Goal: Task Accomplishment & Management: Manage account settings

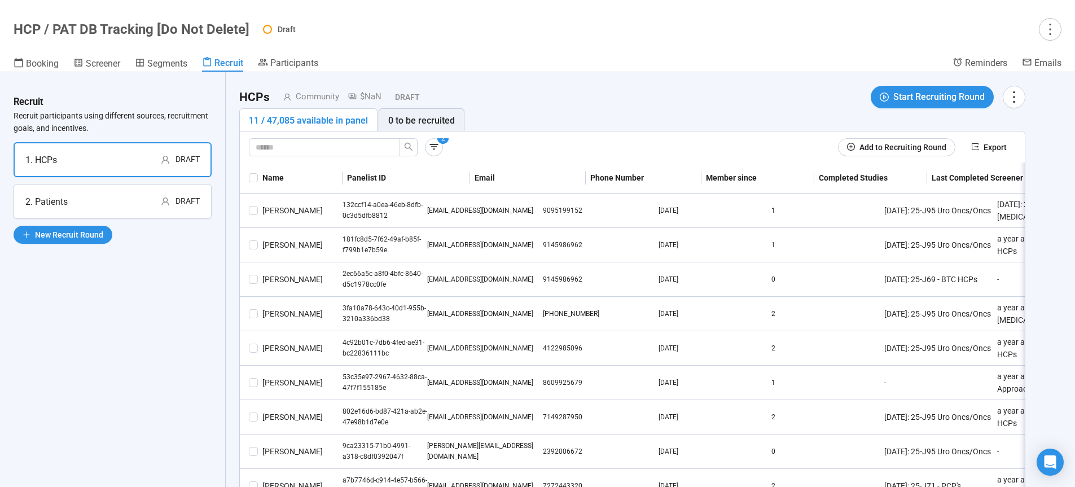
scroll to position [40, 0]
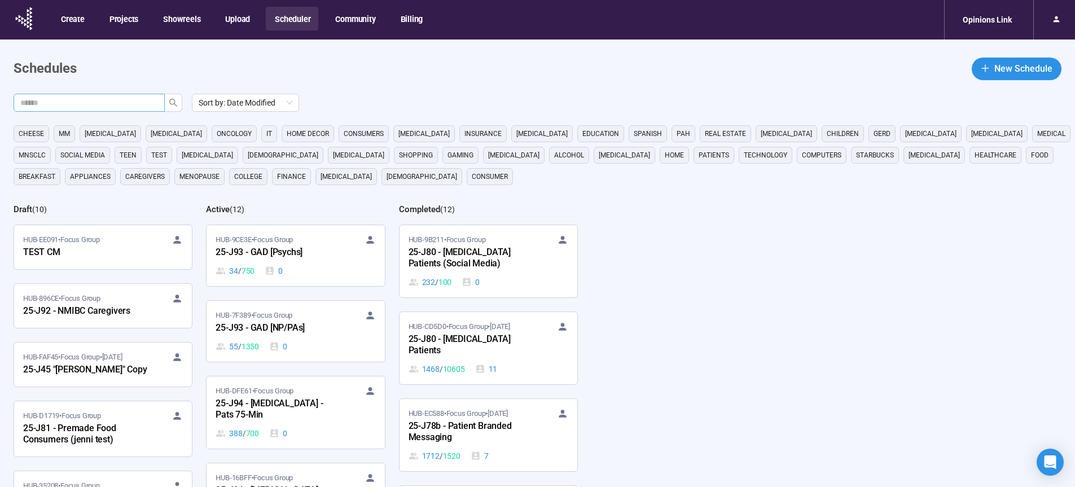
click at [112, 102] on input "text" at bounding box center [84, 103] width 129 height 12
type input "**"
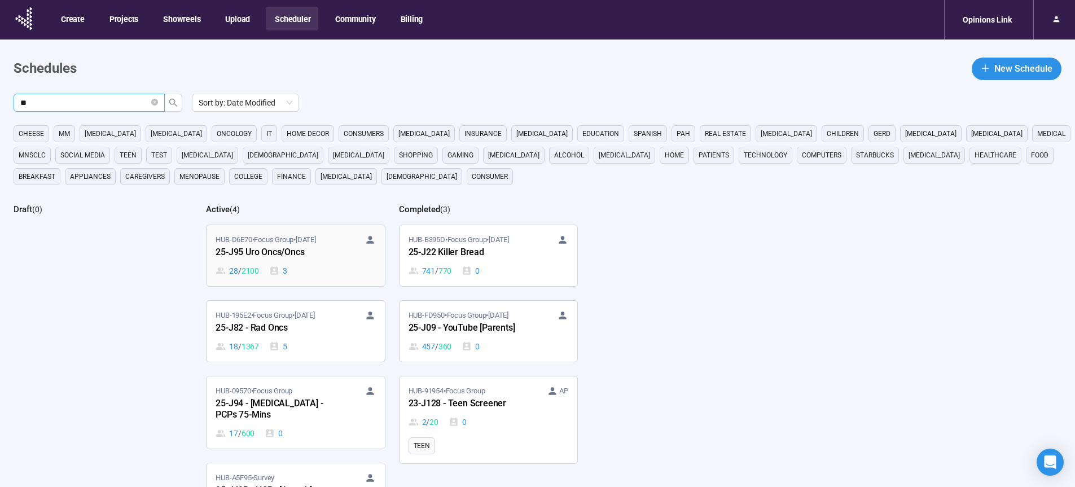
click at [279, 252] on div "25-J95 Uro Oncs/Oncs" at bounding box center [278, 253] width 124 height 15
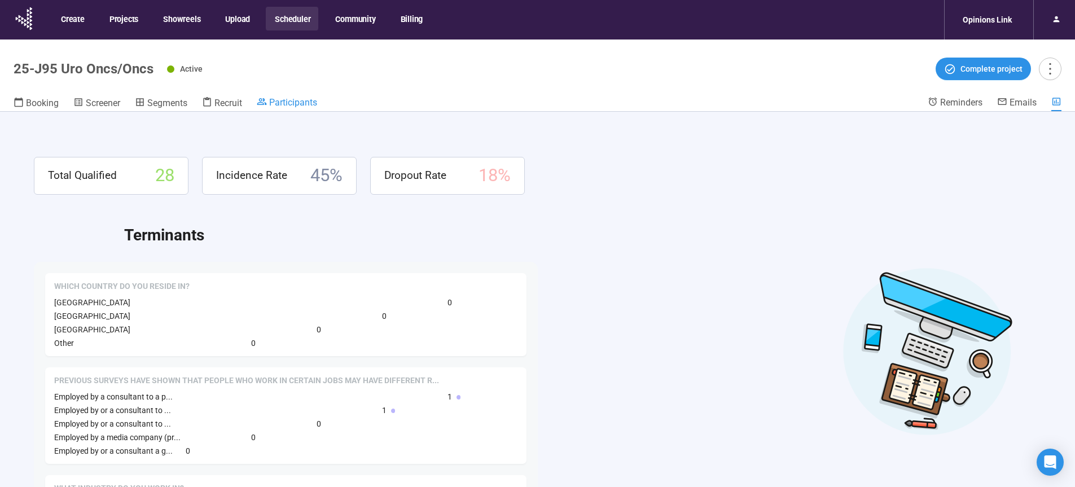
click at [292, 99] on span "Participants" at bounding box center [293, 102] width 48 height 11
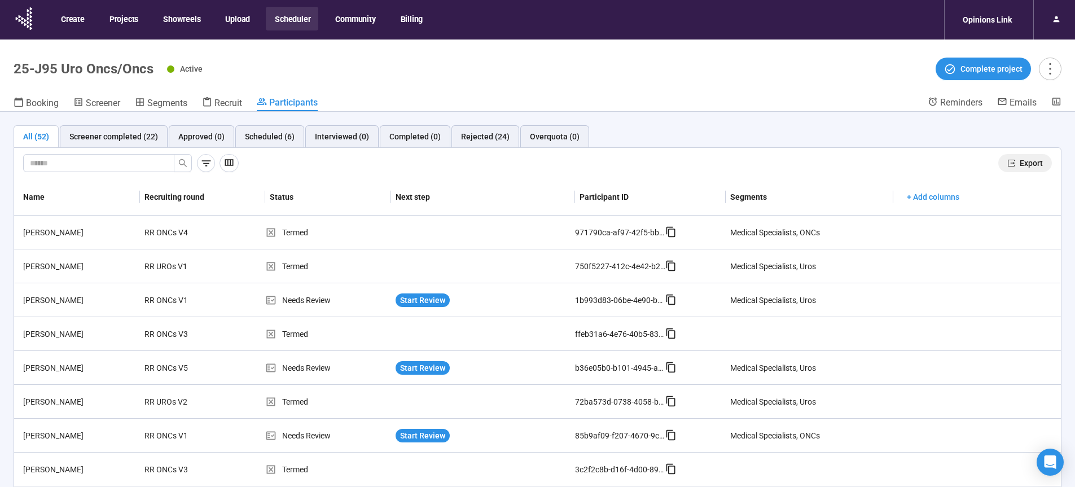
click at [1020, 163] on span "Export" at bounding box center [1031, 163] width 23 height 12
click at [292, 17] on button "Scheduler" at bounding box center [292, 19] width 52 height 24
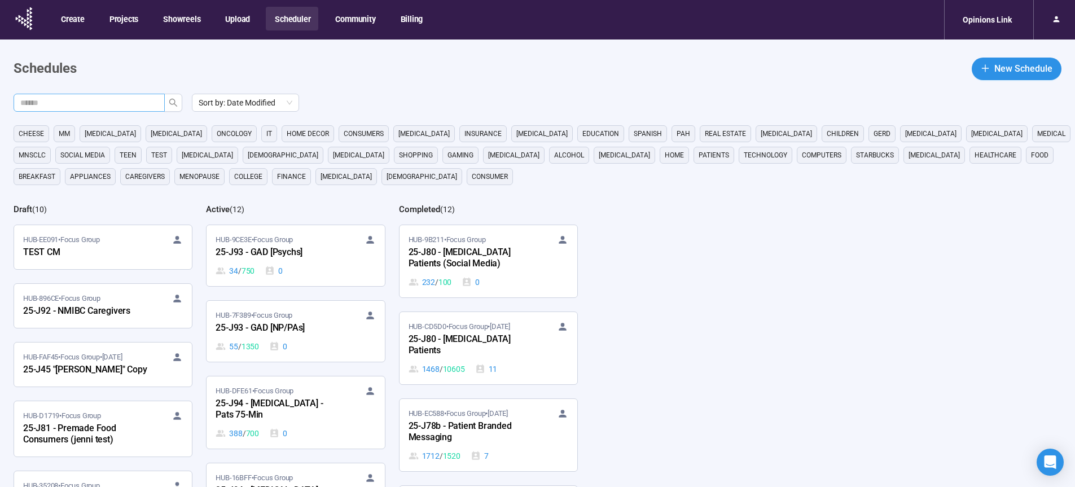
click at [121, 104] on input "text" at bounding box center [84, 103] width 129 height 12
type input "**"
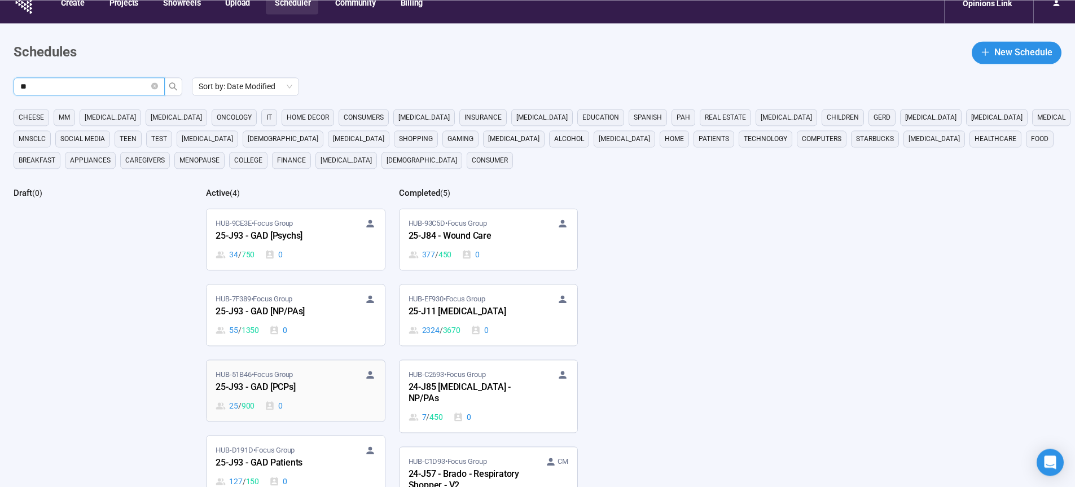
scroll to position [37, 0]
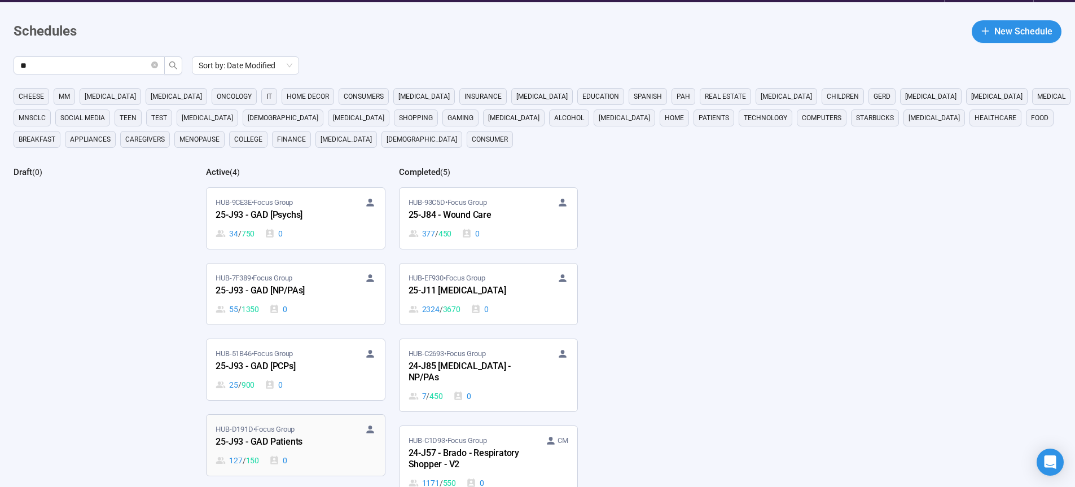
click at [283, 437] on div "25-J93 - GAD Patients" at bounding box center [278, 442] width 124 height 15
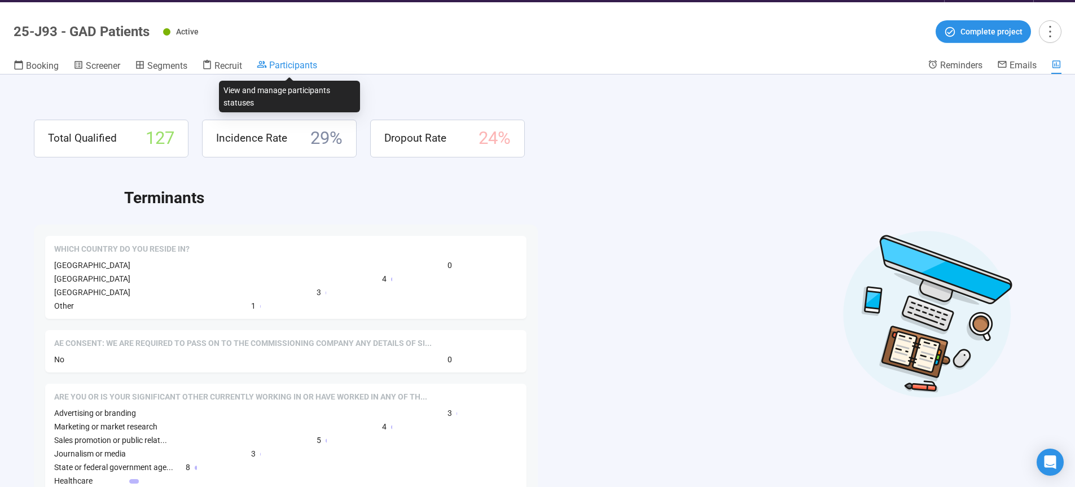
click at [299, 61] on span "Participants" at bounding box center [293, 65] width 48 height 11
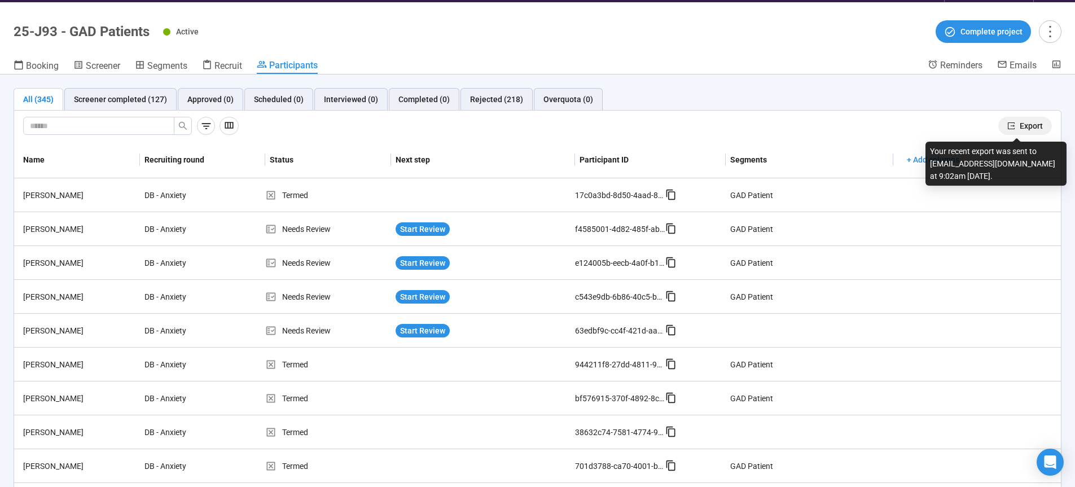
click at [1020, 124] on span "Export" at bounding box center [1031, 126] width 23 height 12
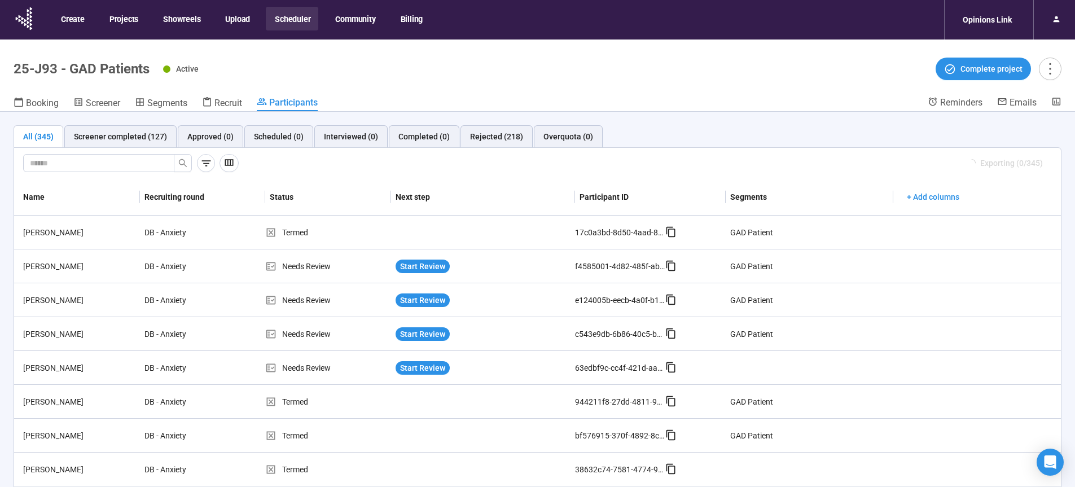
click at [332, 61] on div "Active Complete project" at bounding box center [612, 69] width 899 height 23
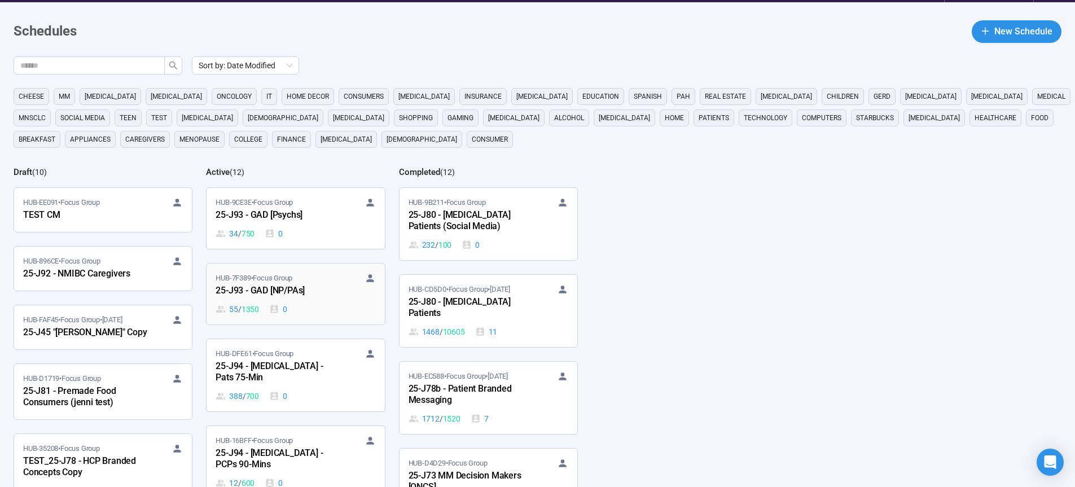
click at [286, 289] on div "25-J93 - GAD [NP/PAs]" at bounding box center [278, 291] width 124 height 15
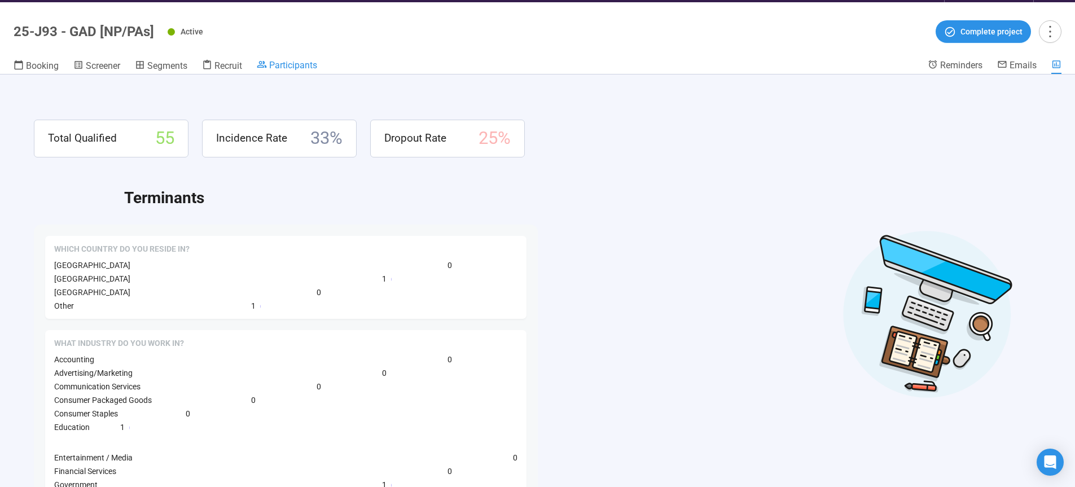
click at [289, 63] on span "Participants" at bounding box center [293, 65] width 48 height 11
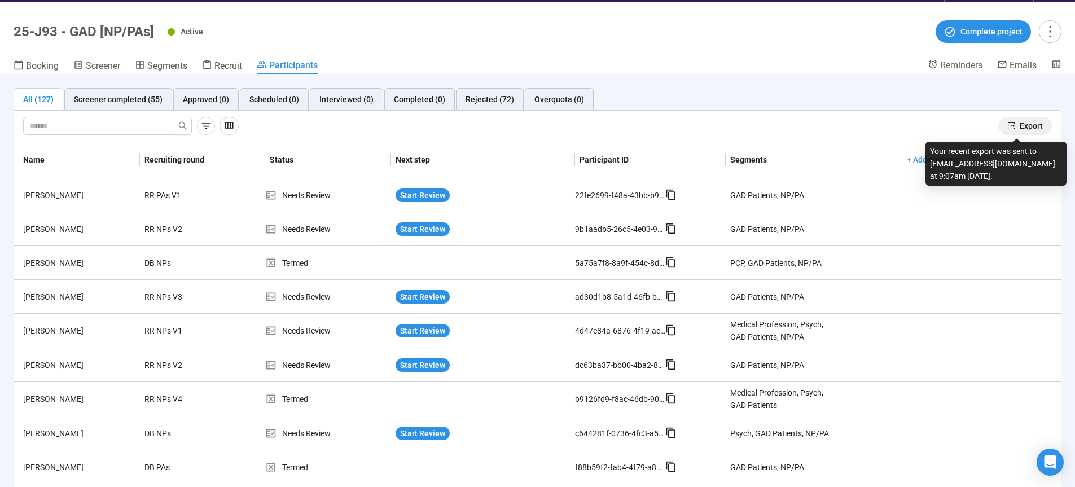
click at [1020, 126] on span "Export" at bounding box center [1031, 126] width 23 height 12
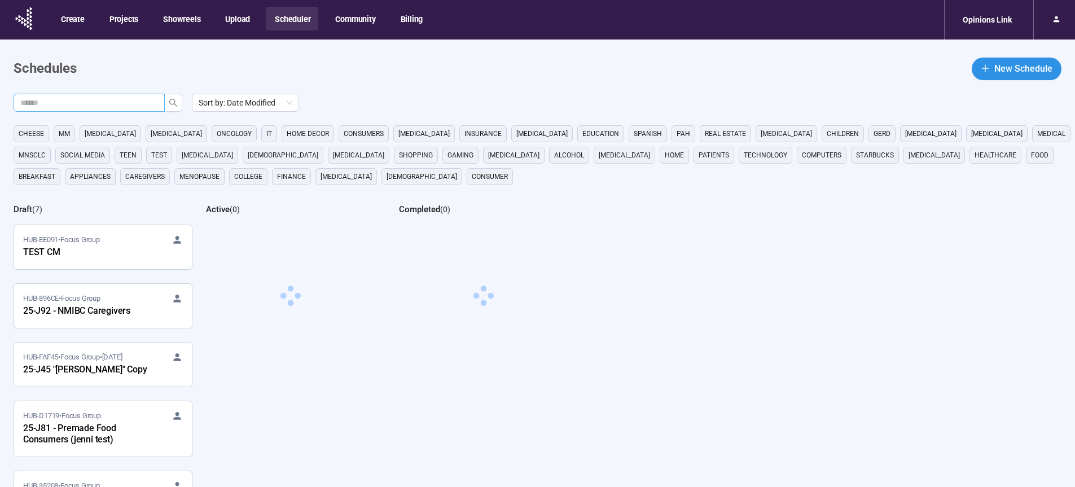
click at [121, 108] on input "text" at bounding box center [84, 103] width 129 height 12
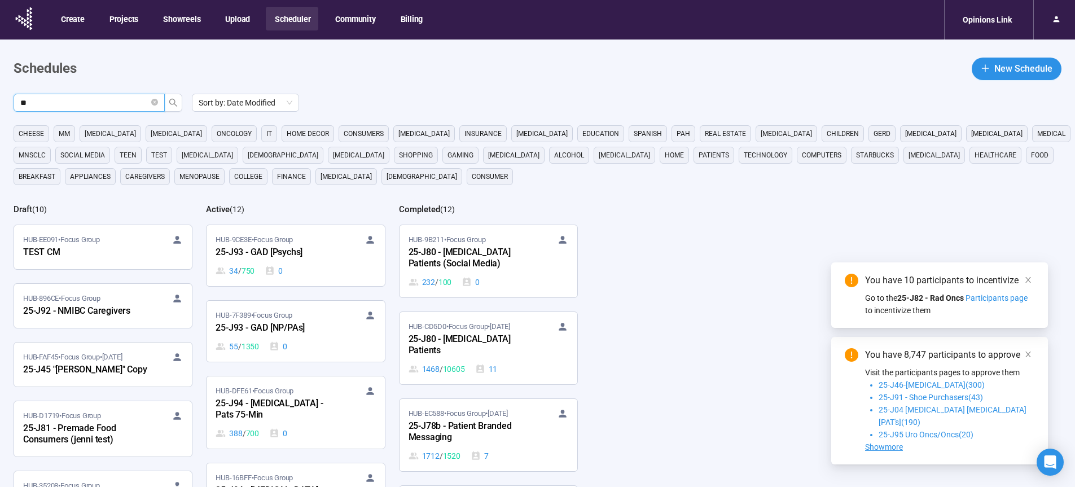
type input "**"
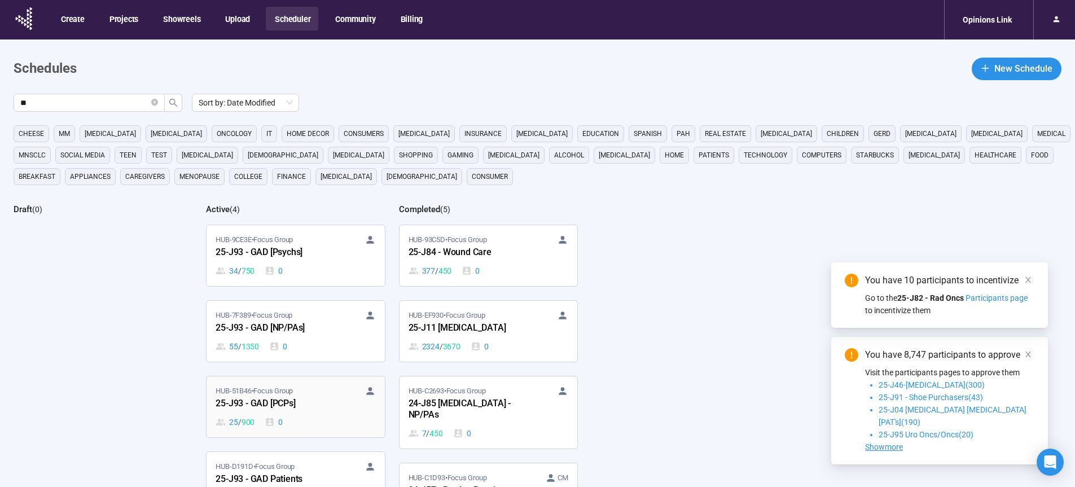
click at [273, 409] on div "25-J93 - GAD [PCPs]" at bounding box center [278, 404] width 124 height 15
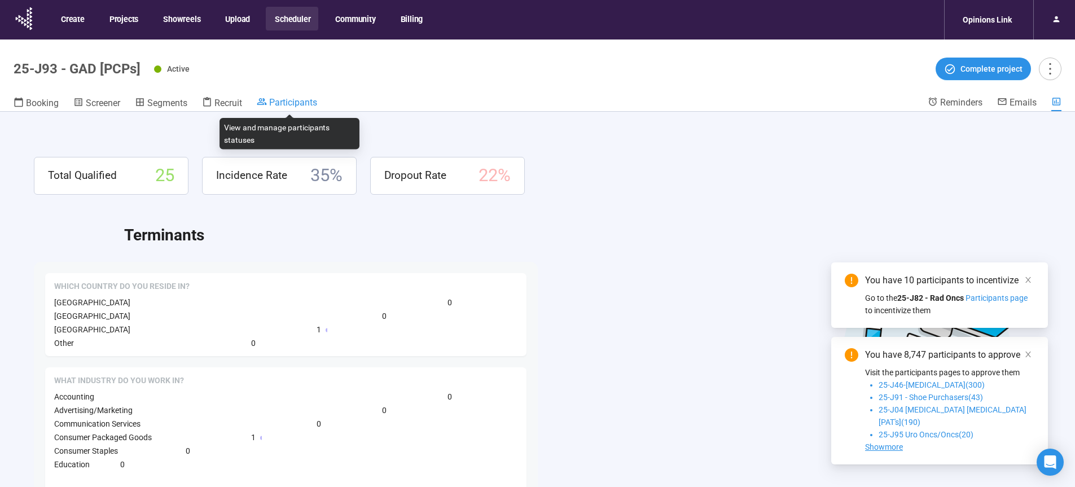
click at [309, 104] on span "Participants" at bounding box center [293, 102] width 48 height 11
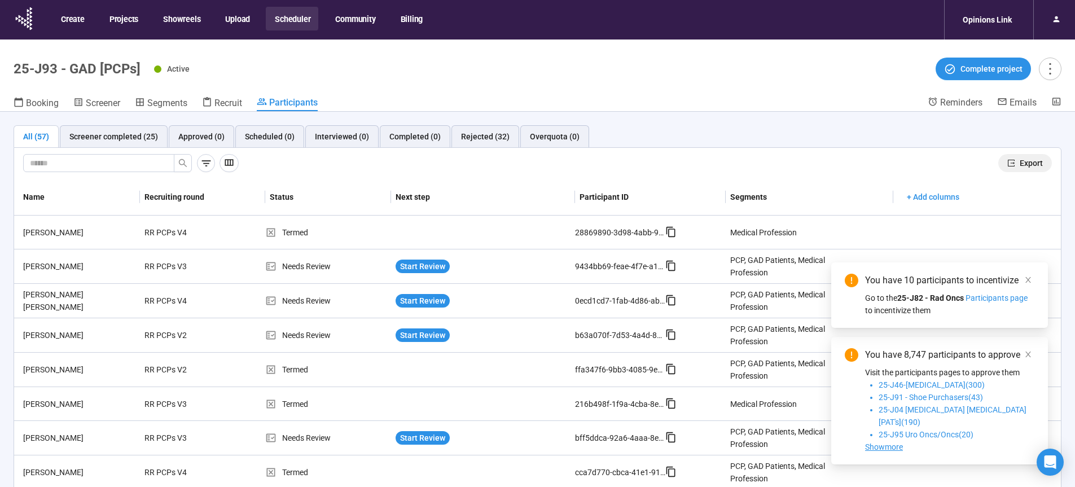
click at [1020, 163] on span "Export" at bounding box center [1031, 163] width 23 height 12
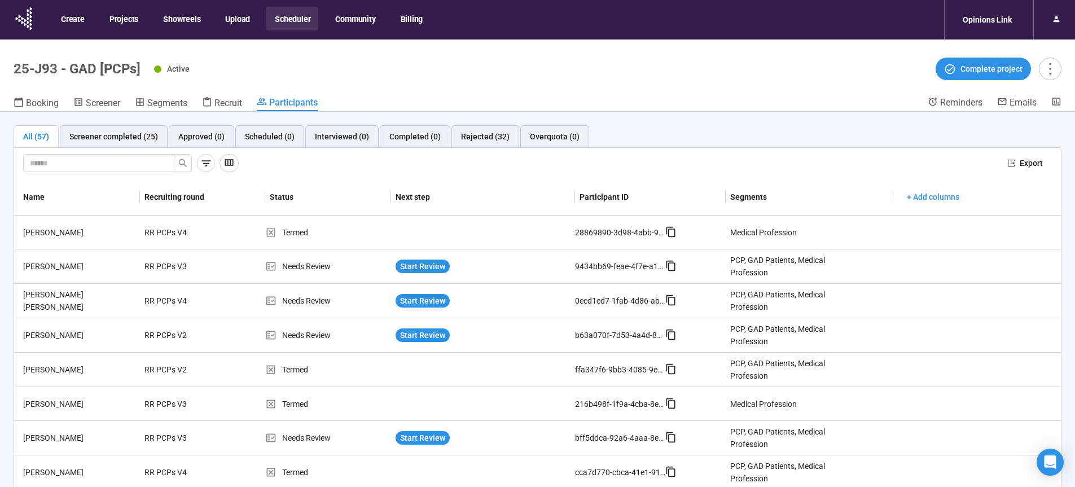
click at [301, 15] on button "Scheduler" at bounding box center [292, 19] width 52 height 24
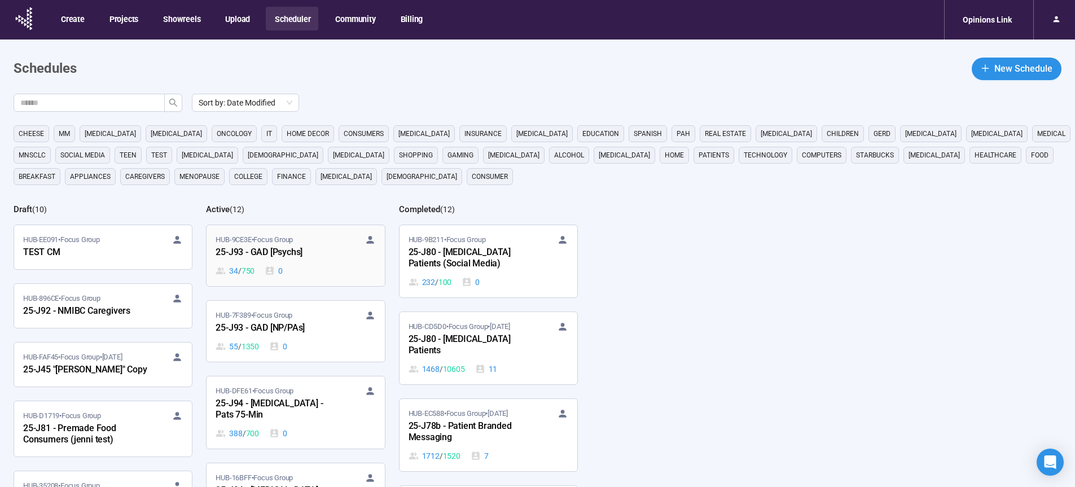
click at [266, 250] on div "25-J93 - GAD [Psychs]" at bounding box center [278, 253] width 124 height 15
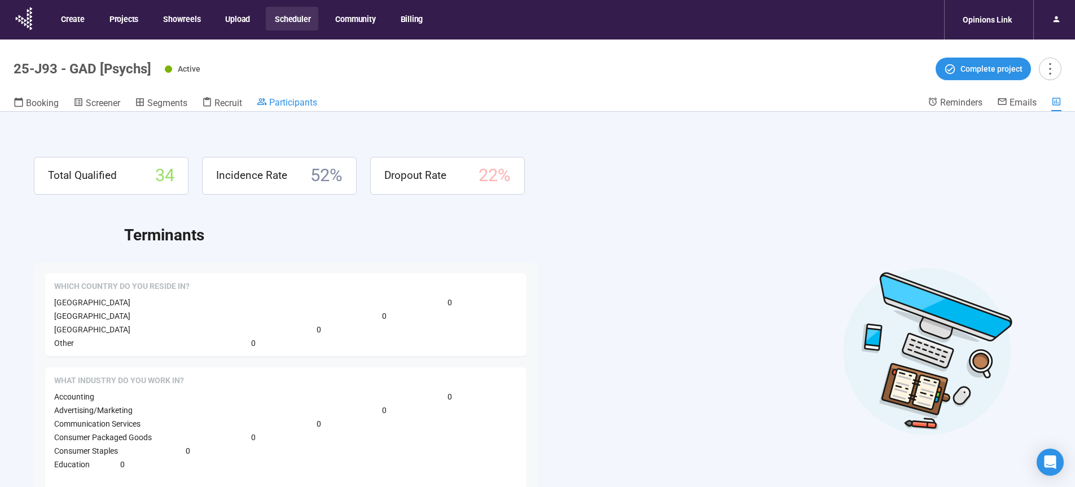
click at [312, 101] on span "Participants" at bounding box center [293, 102] width 48 height 11
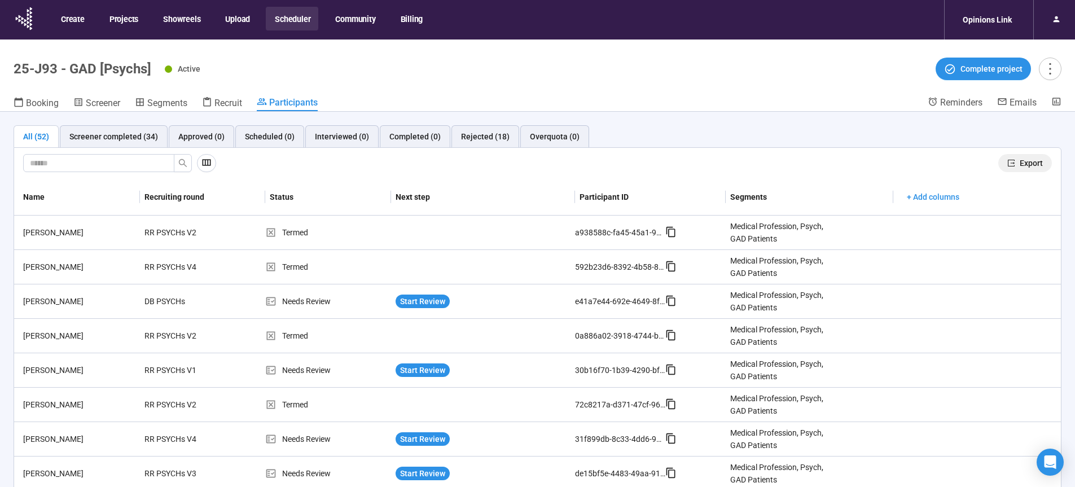
click at [1020, 162] on span "Export" at bounding box center [1031, 163] width 23 height 12
